Goal: Task Accomplishment & Management: Manage account settings

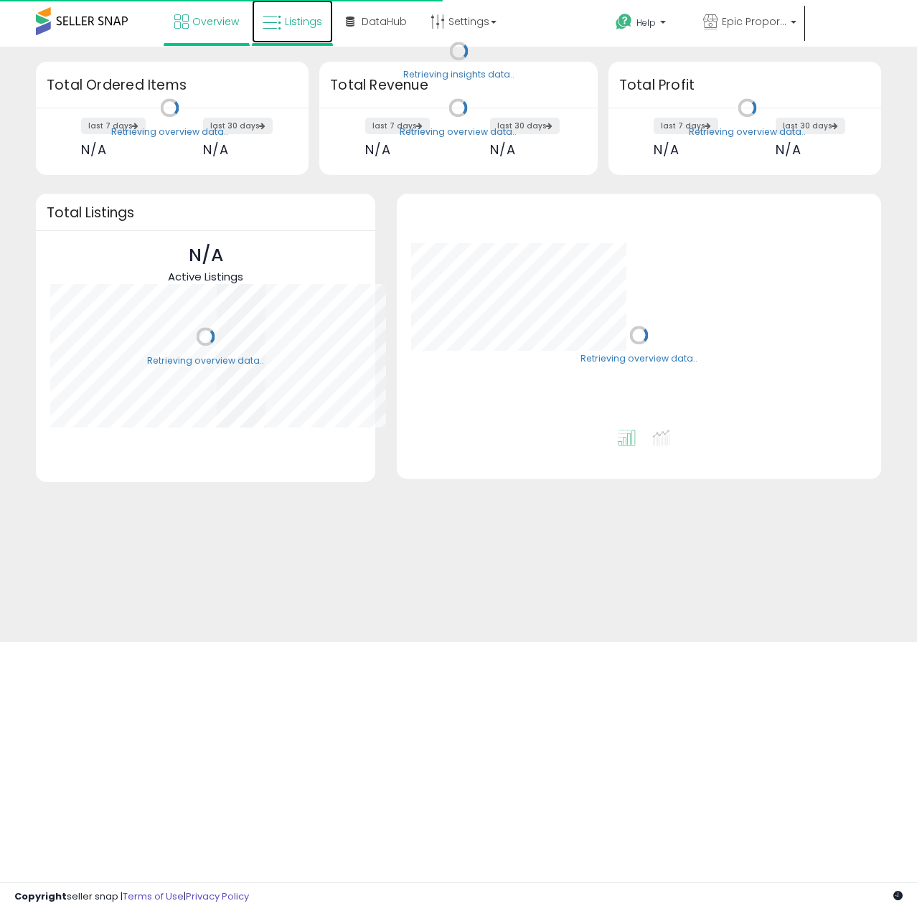
click at [296, 22] on span "Listings" at bounding box center [303, 21] width 37 height 14
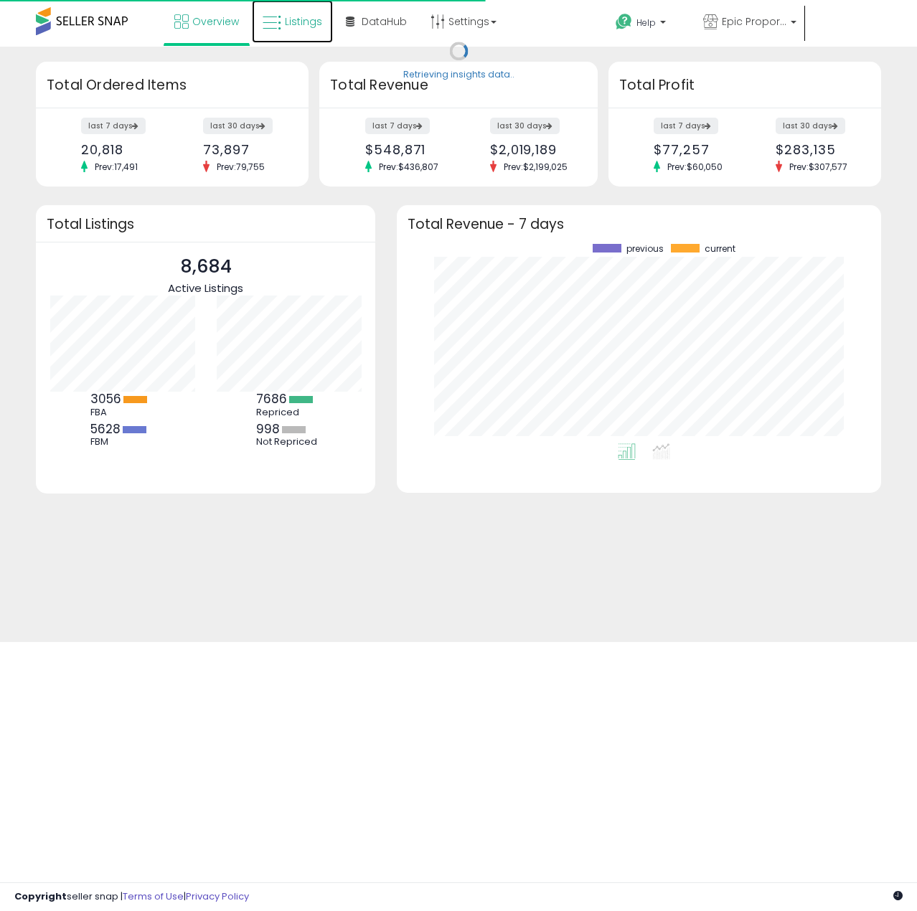
scroll to position [199, 455]
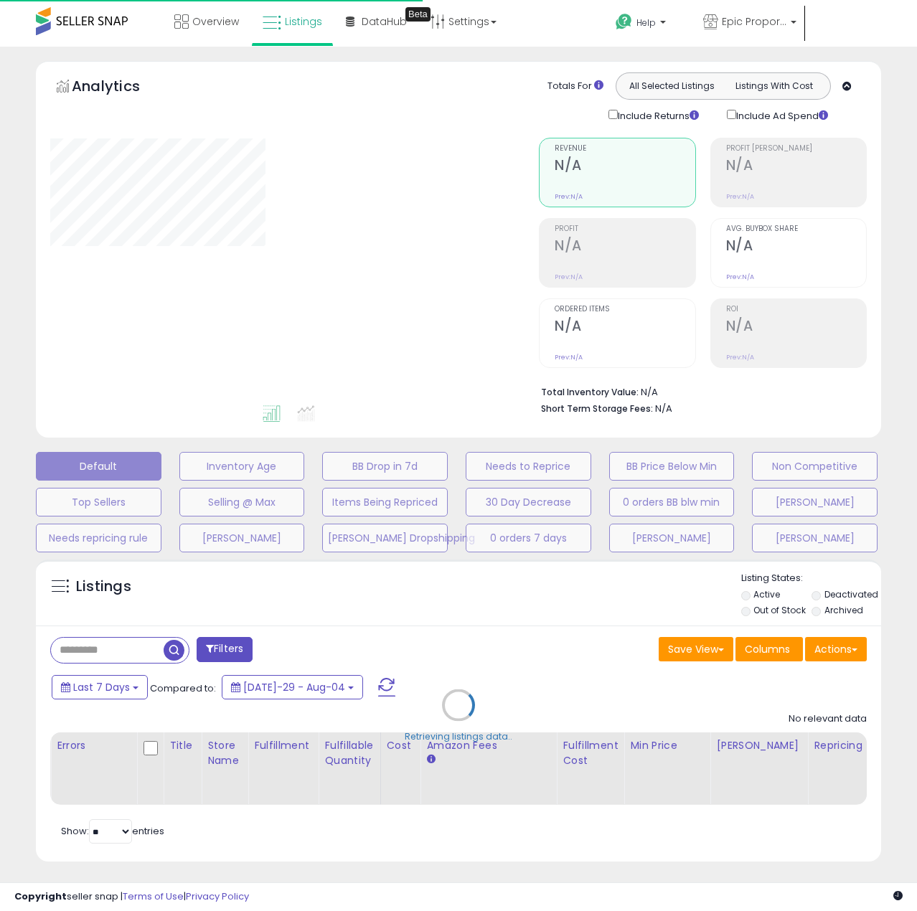
click at [111, 659] on div "Retrieving listings data.." at bounding box center [458, 716] width 867 height 327
click at [114, 655] on div "Retrieving listings data.." at bounding box center [458, 716] width 867 height 327
click at [114, 654] on div "Retrieving listings data.." at bounding box center [458, 716] width 867 height 327
click at [115, 654] on div "Retrieving listings data.." at bounding box center [458, 716] width 867 height 327
click at [116, 652] on div "Retrieving listings data.." at bounding box center [458, 716] width 867 height 327
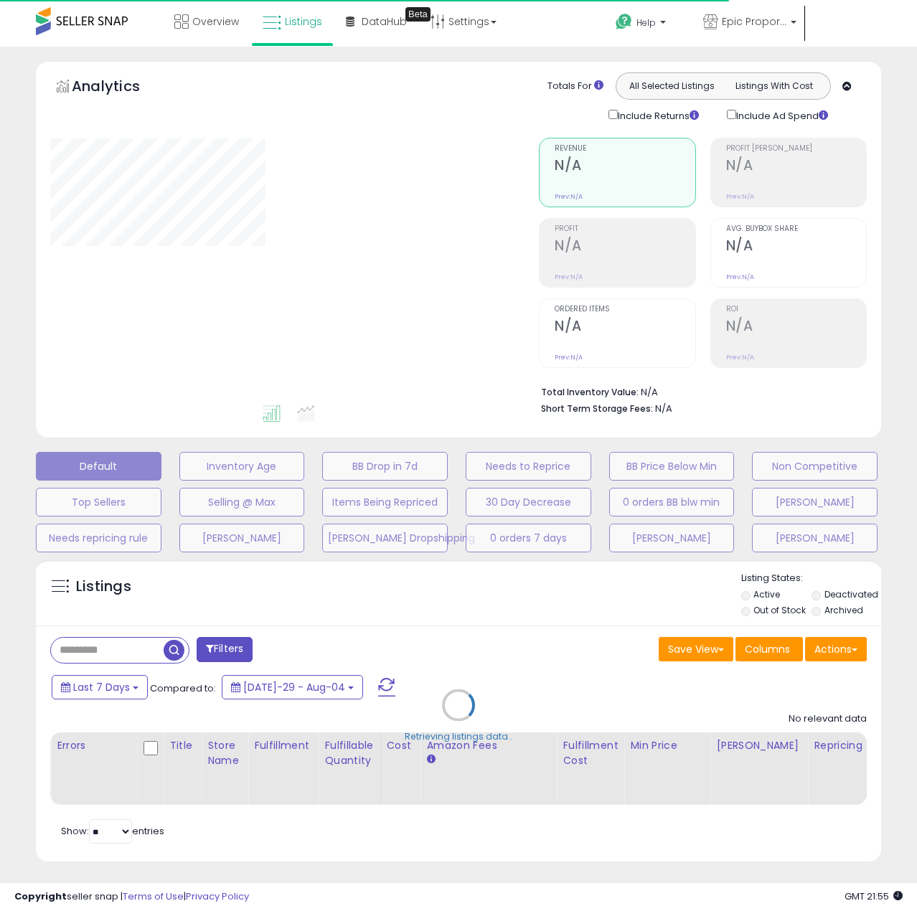
click at [116, 651] on div "Retrieving listings data.." at bounding box center [458, 716] width 867 height 327
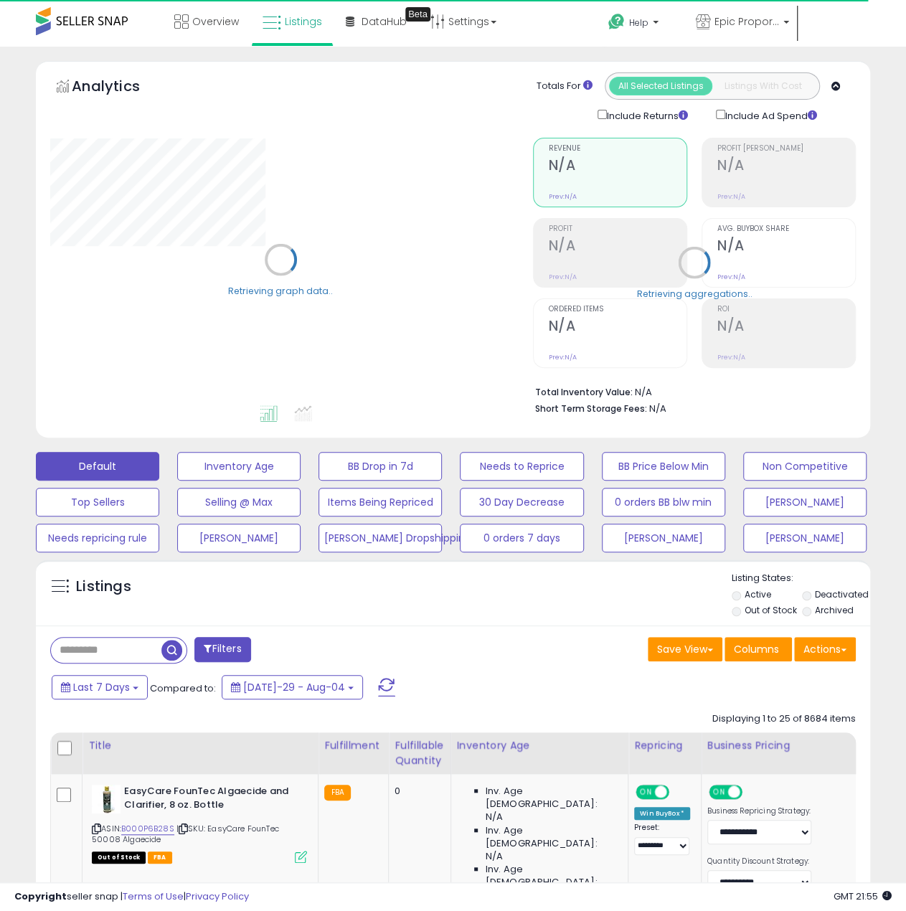
click at [116, 651] on input "text" at bounding box center [106, 650] width 111 height 25
paste input "**********"
type input "**********"
click at [247, 647] on span "button" at bounding box center [250, 650] width 21 height 21
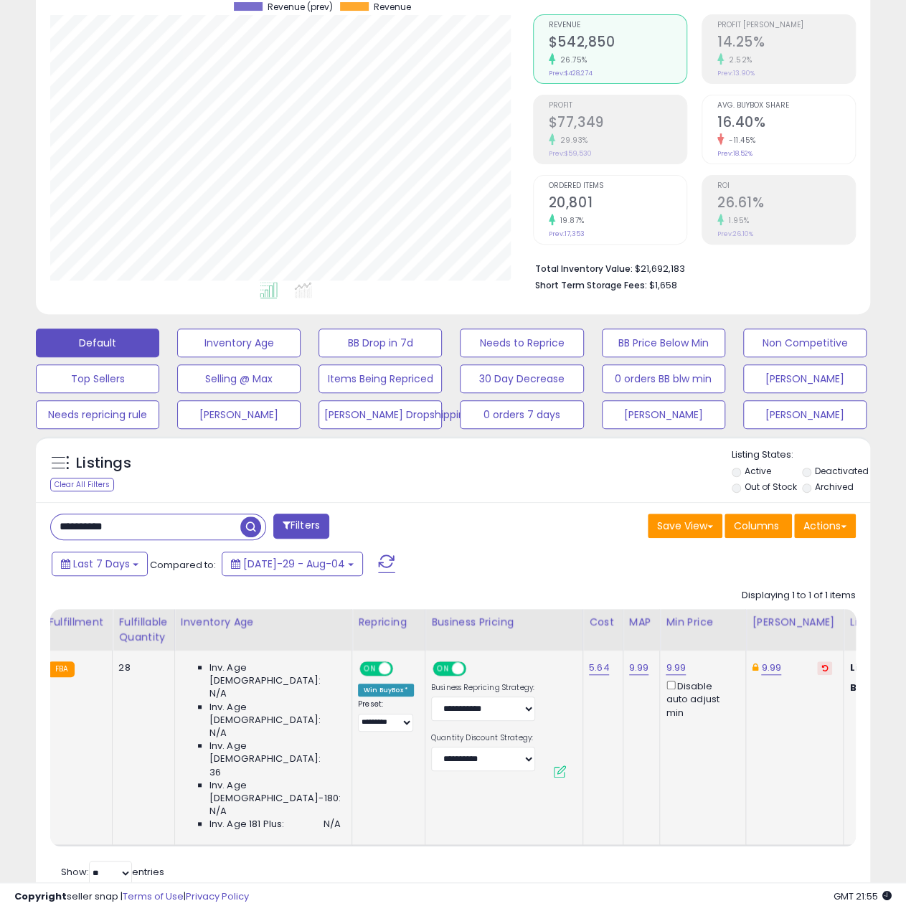
scroll to position [294, 482]
click at [666, 664] on link "9.99" at bounding box center [676, 668] width 20 height 14
drag, startPoint x: 565, startPoint y: 622, endPoint x: 527, endPoint y: 625, distance: 38.1
click at [527, 625] on table "Title Fulfillment" at bounding box center [420, 727] width 1292 height 237
click at [680, 608] on button "submit" at bounding box center [692, 619] width 24 height 22
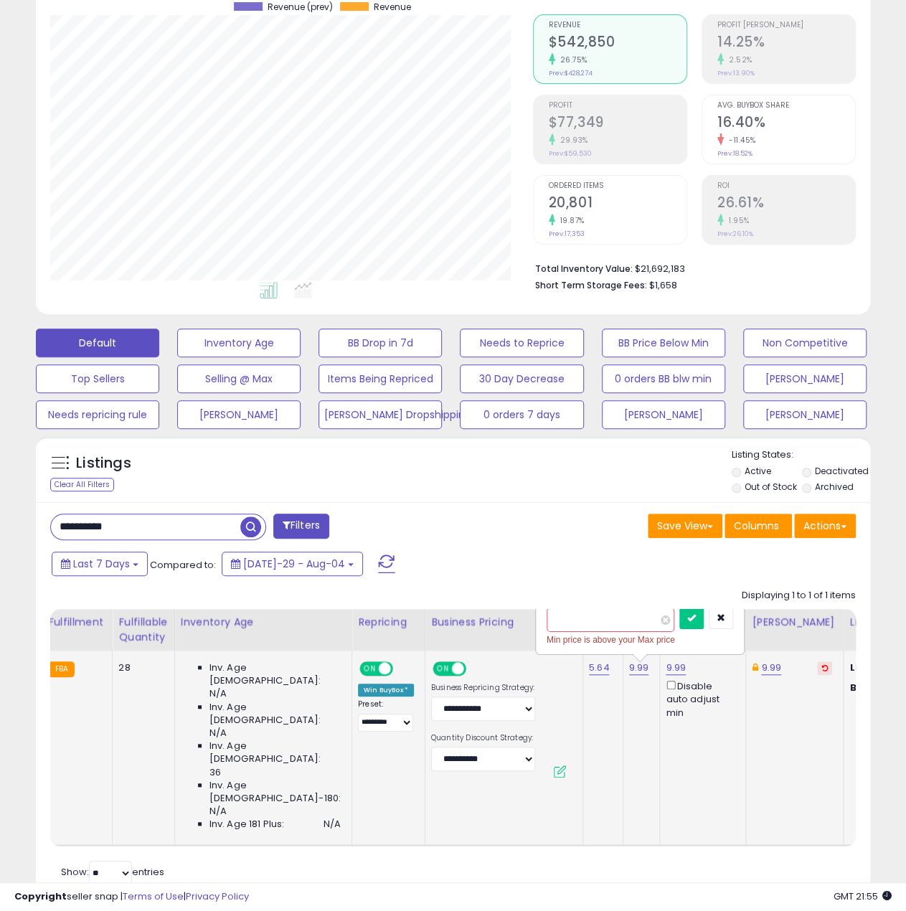
type input "*****"
click at [761, 669] on link "9.99" at bounding box center [771, 668] width 20 height 14
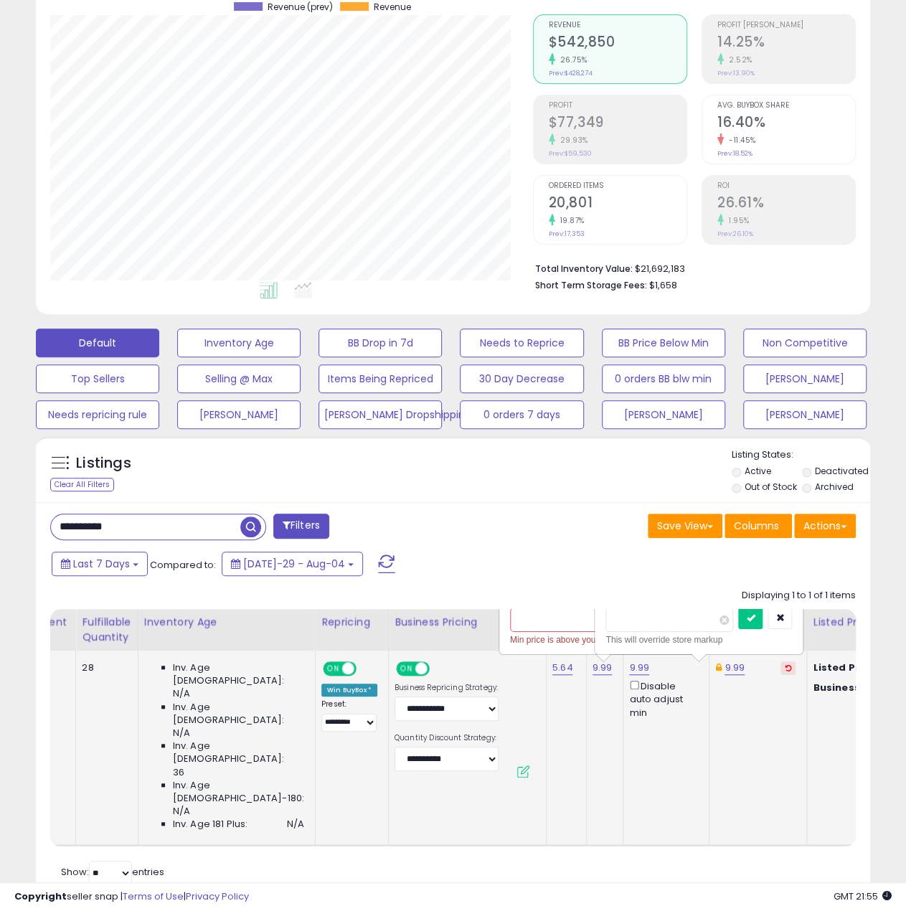
drag, startPoint x: 621, startPoint y: 617, endPoint x: 608, endPoint y: 623, distance: 14.1
click at [608, 623] on input "****" at bounding box center [670, 620] width 128 height 24
type input "*****"
click button "submit" at bounding box center [750, 619] width 24 height 22
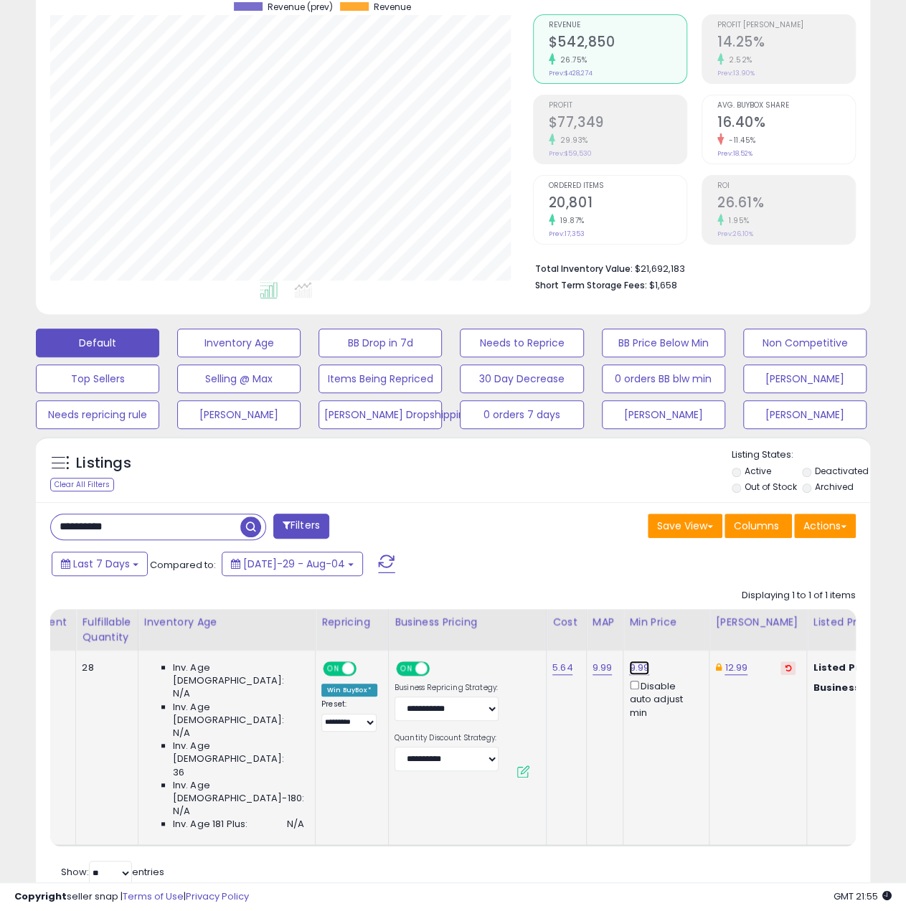
click at [629, 665] on link "9.99" at bounding box center [639, 668] width 20 height 14
drag, startPoint x: 586, startPoint y: 621, endPoint x: 466, endPoint y: 615, distance: 120.0
click at [459, 618] on table "Title Fulfillment" at bounding box center [383, 727] width 1292 height 237
type input "*****"
click button "submit" at bounding box center [655, 619] width 24 height 22
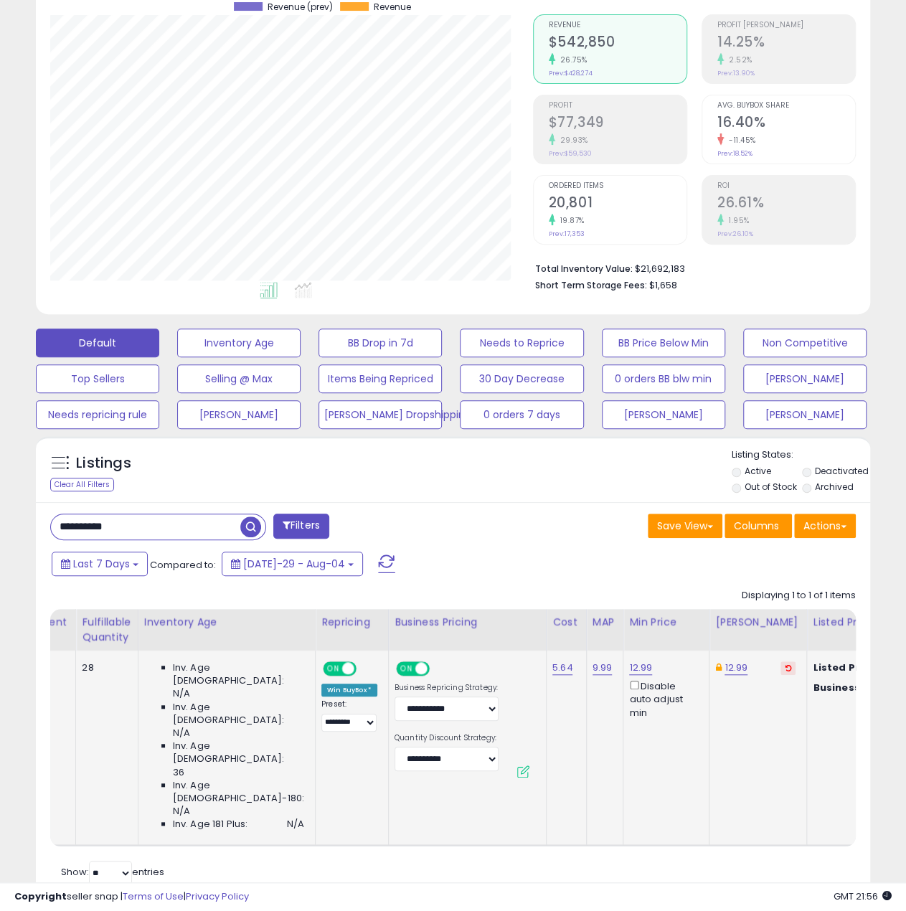
drag, startPoint x: 855, startPoint y: 596, endPoint x: 723, endPoint y: 592, distance: 132.1
click at [252, 861] on div "Displaying 1 to 1 of 1 items Title Fulfillment" at bounding box center [151, 873] width 202 height 24
drag, startPoint x: 721, startPoint y: 586, endPoint x: 731, endPoint y: 588, distance: 9.4
click at [252, 861] on div "Displaying 1 to 1 of 1 items Title Fulfillment" at bounding box center [151, 873] width 202 height 24
click at [791, 590] on div "Displaying 1 to 1 of 1 items" at bounding box center [799, 596] width 114 height 14
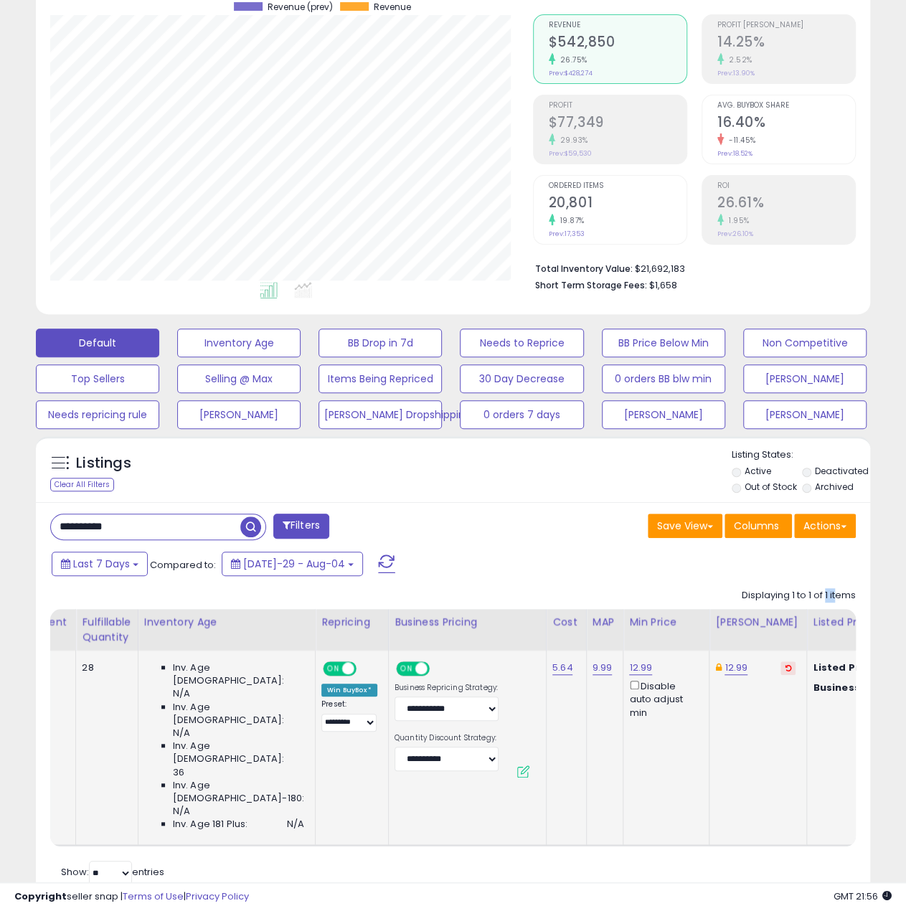
drag, startPoint x: 837, startPoint y: 591, endPoint x: 824, endPoint y: 592, distance: 13.7
click at [824, 592] on div "Displaying 1 to 1 of 1 items" at bounding box center [799, 596] width 114 height 14
drag, startPoint x: 853, startPoint y: 588, endPoint x: 738, endPoint y: 593, distance: 115.0
click at [742, 593] on div "Displaying 1 to 1 of 1 items" at bounding box center [799, 596] width 114 height 14
click at [560, 578] on div "Last 7 Days Compared to: Jul-29 - Aug-04" at bounding box center [350, 566] width 604 height 32
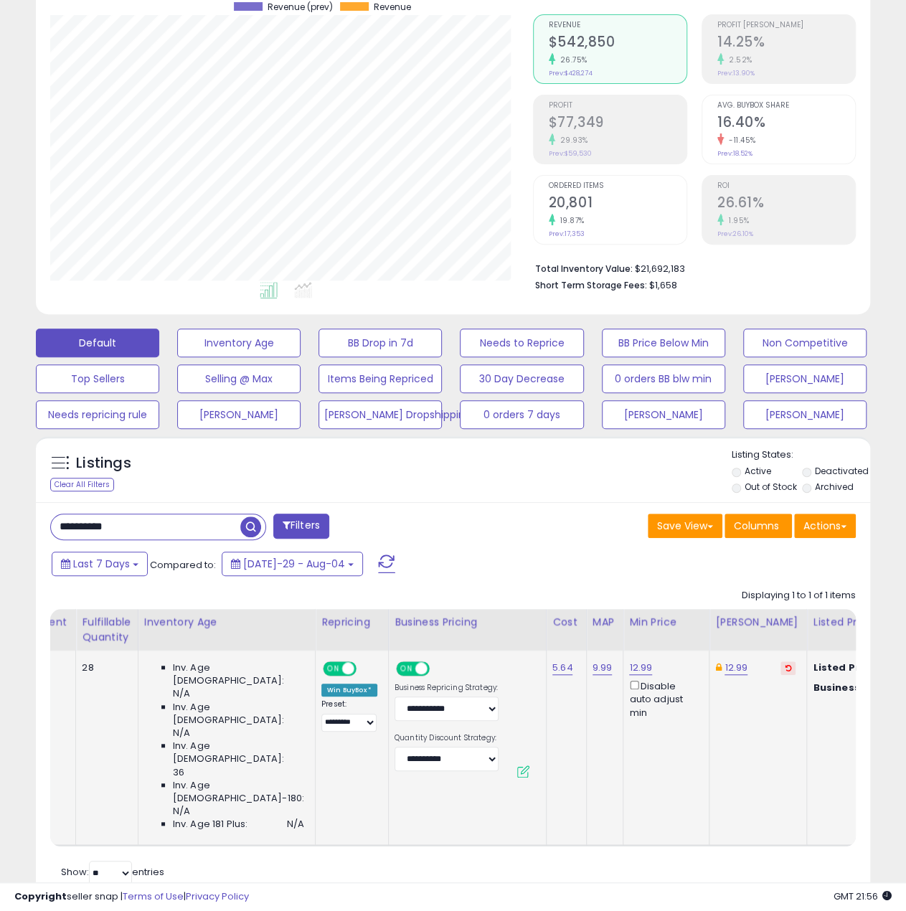
drag, startPoint x: 860, startPoint y: 602, endPoint x: 677, endPoint y: 577, distance: 184.7
click at [716, 600] on div "**********" at bounding box center [453, 702] width 835 height 401
click at [677, 577] on div "Last 7 Days Compared to: Jul-29 - Aug-04" at bounding box center [450, 566] width 827 height 32
drag, startPoint x: 847, startPoint y: 593, endPoint x: 736, endPoint y: 590, distance: 111.3
click at [736, 590] on div "**********" at bounding box center [453, 702] width 835 height 401
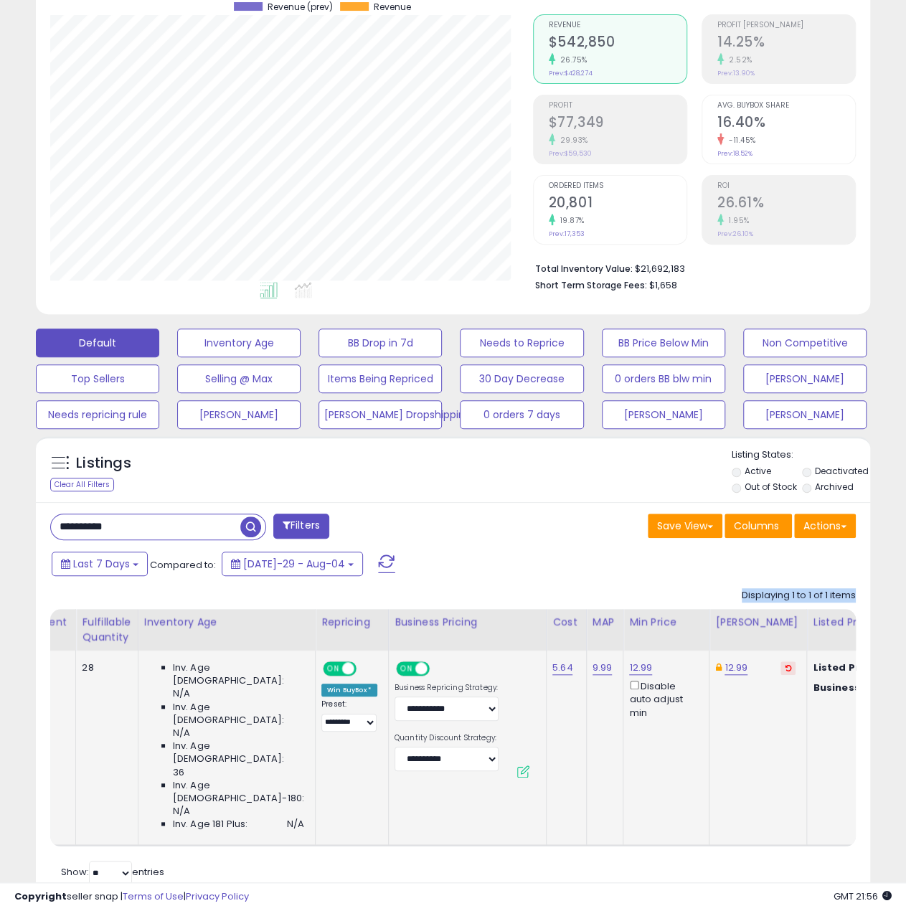
drag, startPoint x: 855, startPoint y: 595, endPoint x: 741, endPoint y: 588, distance: 114.3
click at [742, 589] on div "Displaying 1 to 1 of 1 items" at bounding box center [799, 596] width 114 height 14
